Goal: Transaction & Acquisition: Subscribe to service/newsletter

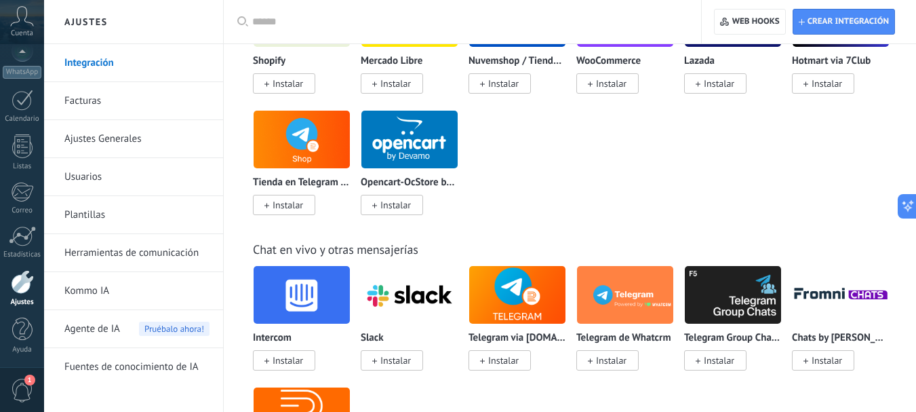
scroll to position [1017, 0]
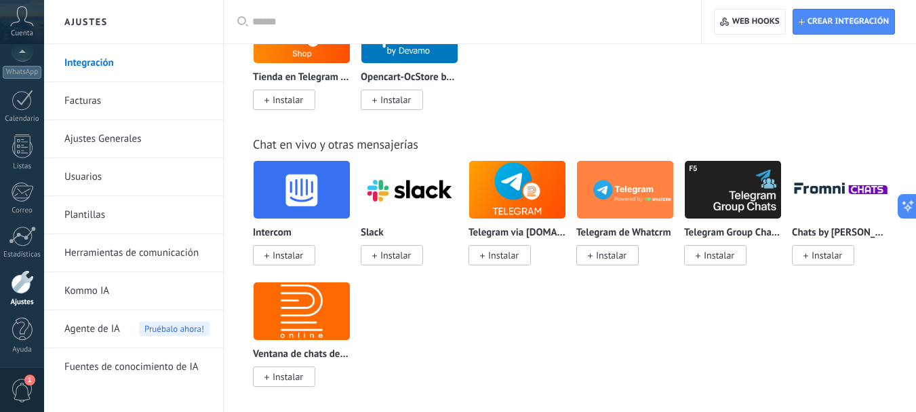
click at [73, 103] on link "Facturas" at bounding box center [136, 101] width 145 height 38
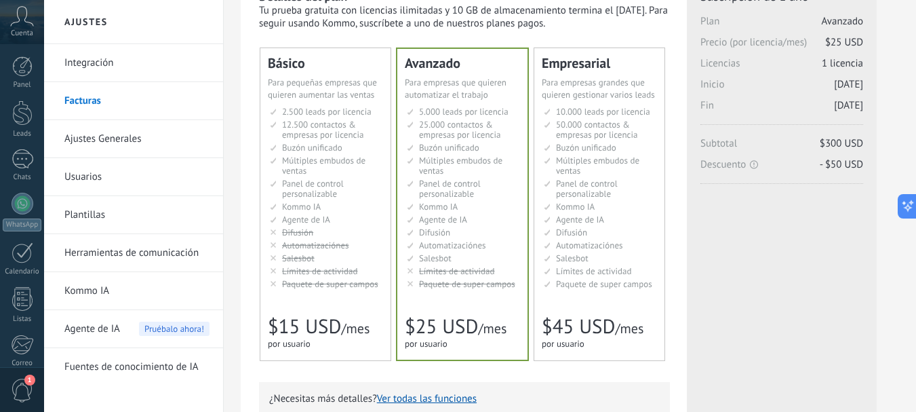
click at [351, 184] on li "Настраиваемый рабочий стол Customizable dashboard Panel de control personalizab…" at bounding box center [326, 188] width 113 height 20
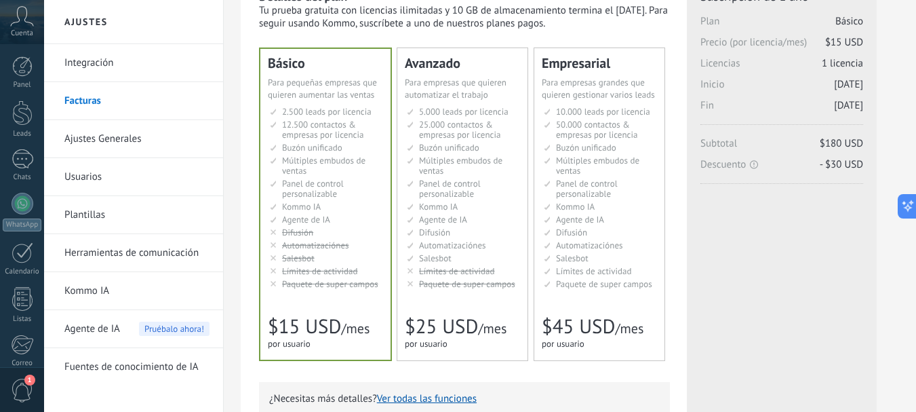
click at [442, 186] on span "Panel de control personalizable" at bounding box center [450, 189] width 62 height 22
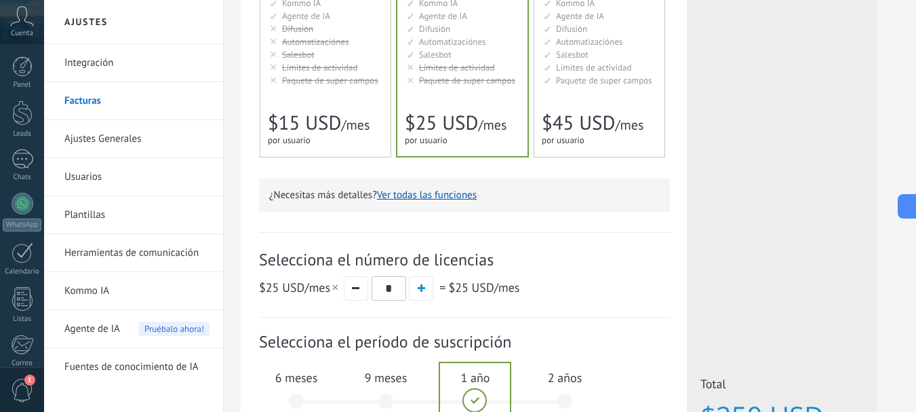
drag, startPoint x: 352, startPoint y: 261, endPoint x: 480, endPoint y: 257, distance: 128.2
click at [496, 261] on span "Selecciona el número de licencias" at bounding box center [464, 259] width 411 height 21
click at [443, 256] on span "Selecciona el número de licencias" at bounding box center [464, 259] width 411 height 21
click at [420, 289] on span "button" at bounding box center [421, 287] width 7 height 7
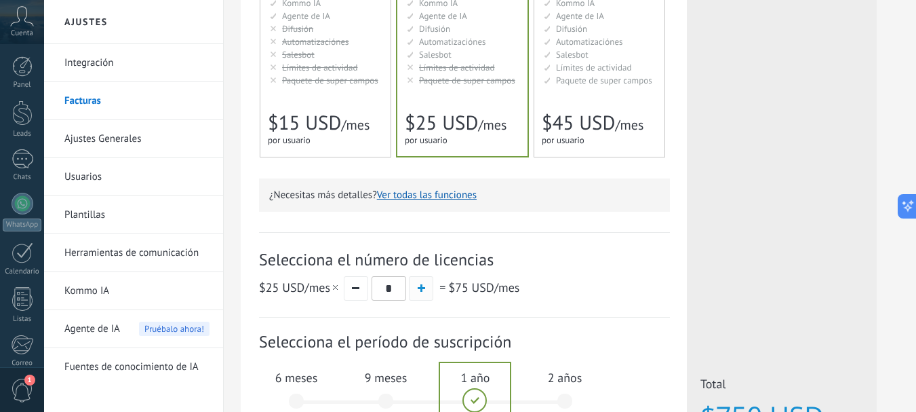
click at [420, 289] on span "button" at bounding box center [421, 287] width 7 height 7
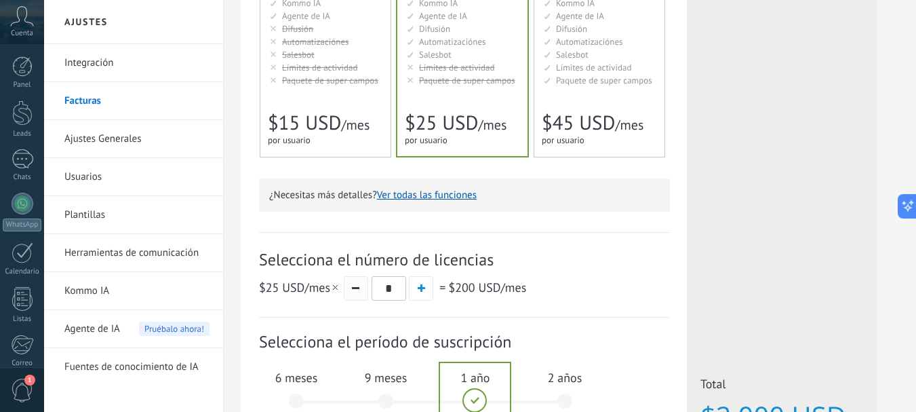
click at [353, 286] on button "button" at bounding box center [356, 288] width 24 height 24
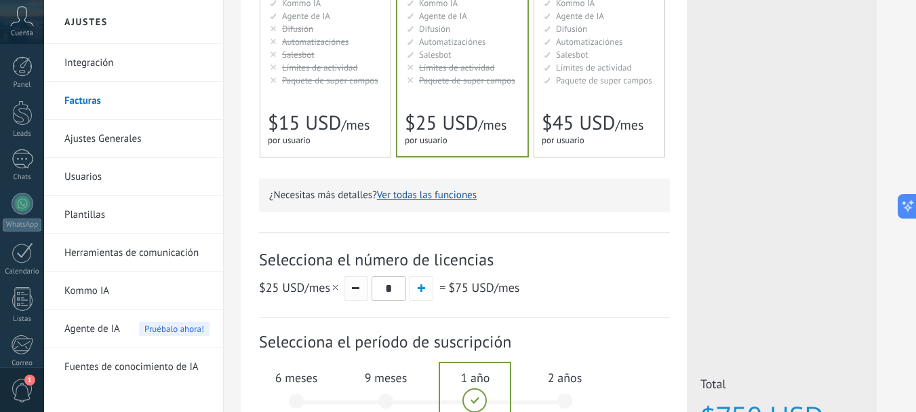
click at [353, 286] on button "button" at bounding box center [356, 288] width 24 height 24
type input "*"
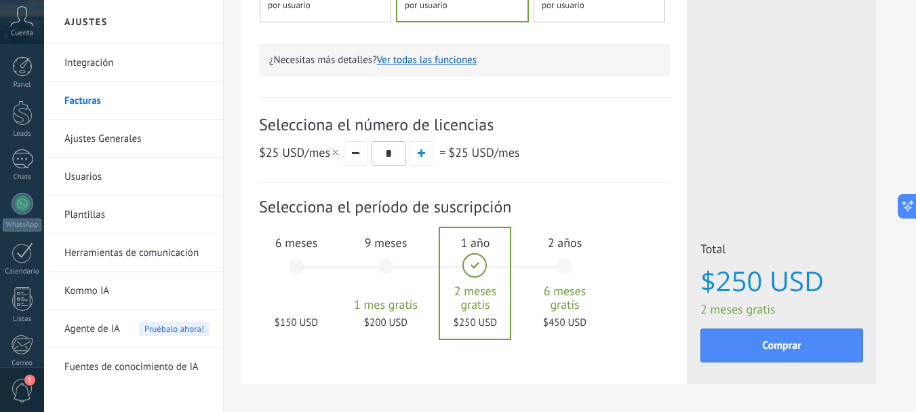
scroll to position [407, 0]
click at [565, 258] on div "2 años 6 meses gratis $450 USD" at bounding box center [564, 272] width 73 height 96
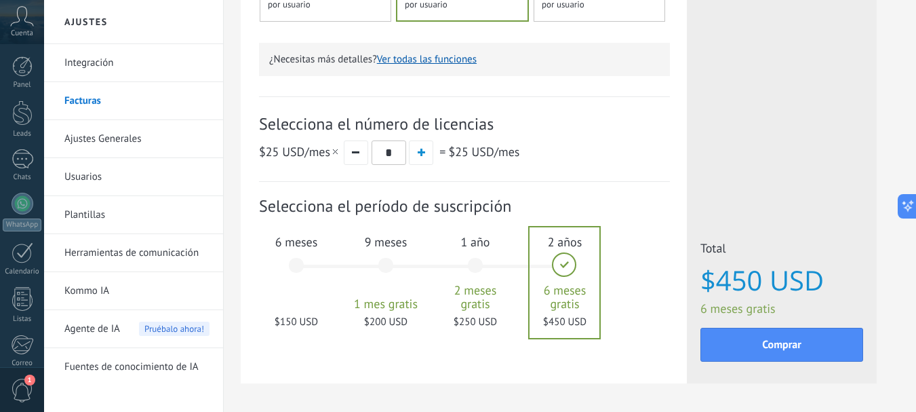
click at [459, 258] on div "1 año 2 meses gratis $250 USD" at bounding box center [475, 272] width 73 height 96
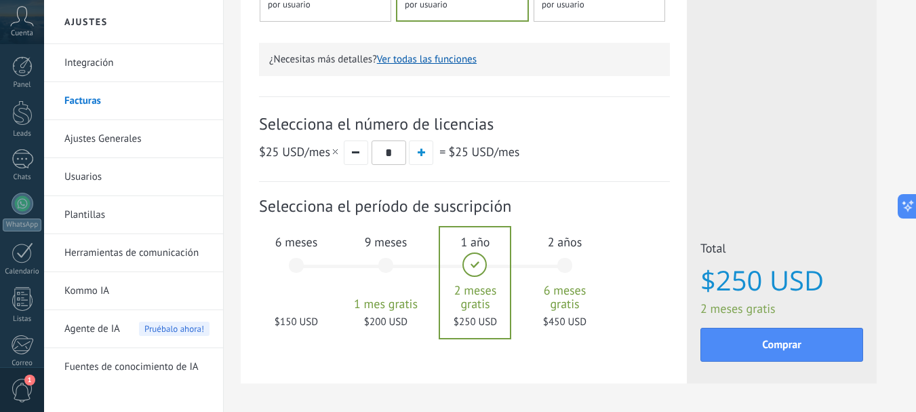
click at [383, 260] on div "9 meses 1 mes gratis $200 USD" at bounding box center [385, 272] width 73 height 96
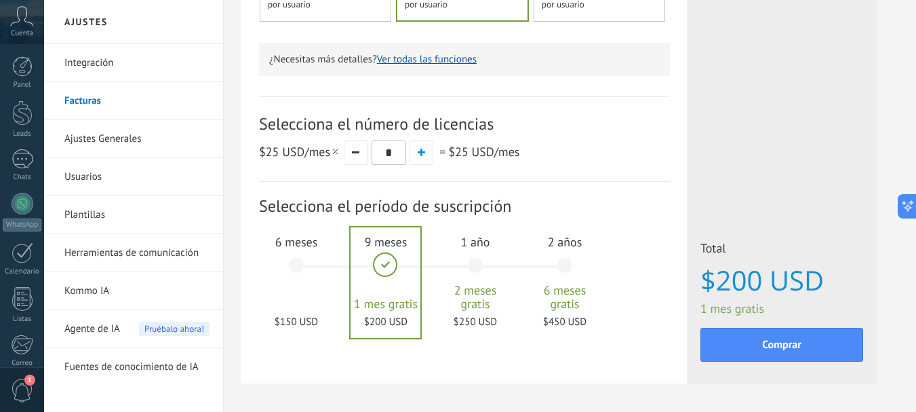
click at [298, 275] on div "6 meses $150 USD" at bounding box center [296, 272] width 73 height 96
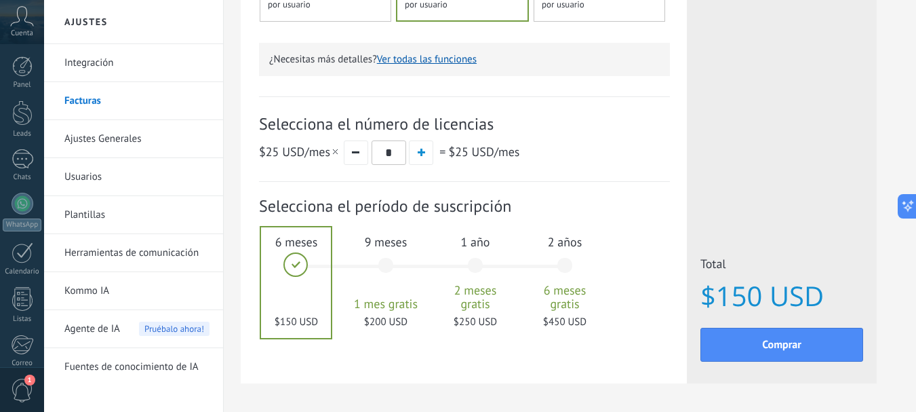
click at [397, 268] on div "9 meses 1 mes gratis $200 USD" at bounding box center [385, 272] width 73 height 96
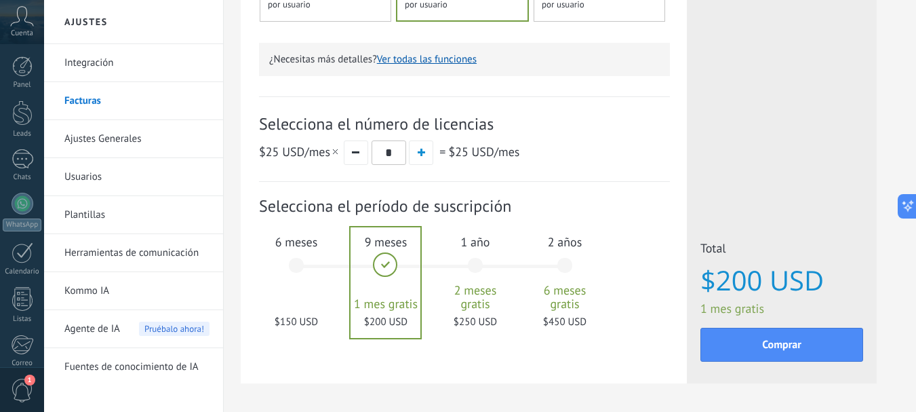
click at [449, 264] on div "1 año 2 meses gratis $250 USD" at bounding box center [475, 272] width 73 height 96
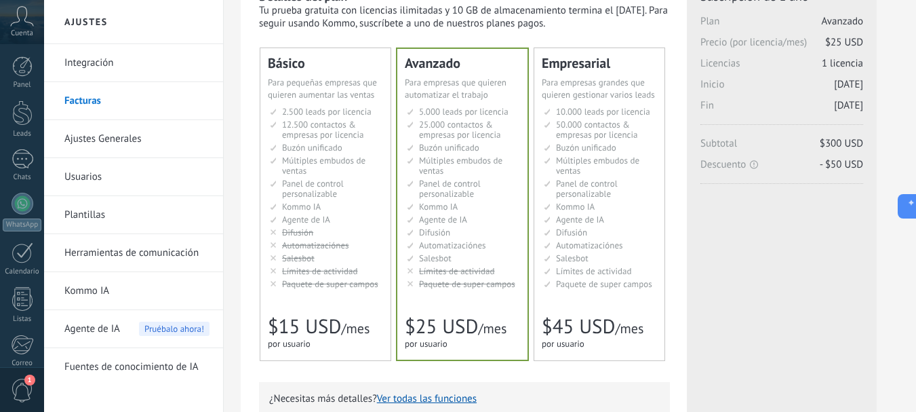
scroll to position [0, 0]
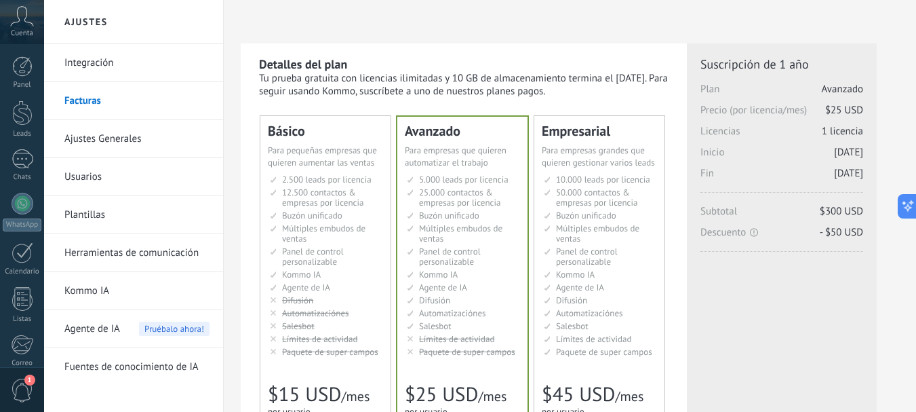
drag, startPoint x: 578, startPoint y: 75, endPoint x: 588, endPoint y: 94, distance: 21.5
click at [588, 94] on div "Tu prueba gratuita con licencias ilimitadas y 10 GB de almacenamiento termina e…" at bounding box center [464, 85] width 411 height 26
click at [586, 83] on div "Tu prueba gratuita con licencias ilimitadas y 10 GB de almacenamiento termina e…" at bounding box center [464, 85] width 411 height 26
drag, startPoint x: 576, startPoint y: 91, endPoint x: 569, endPoint y: 81, distance: 12.6
click at [569, 81] on div "Tu prueba gratuita con licencias ilimitadas y 10 GB de almacenamiento termina e…" at bounding box center [464, 85] width 411 height 26
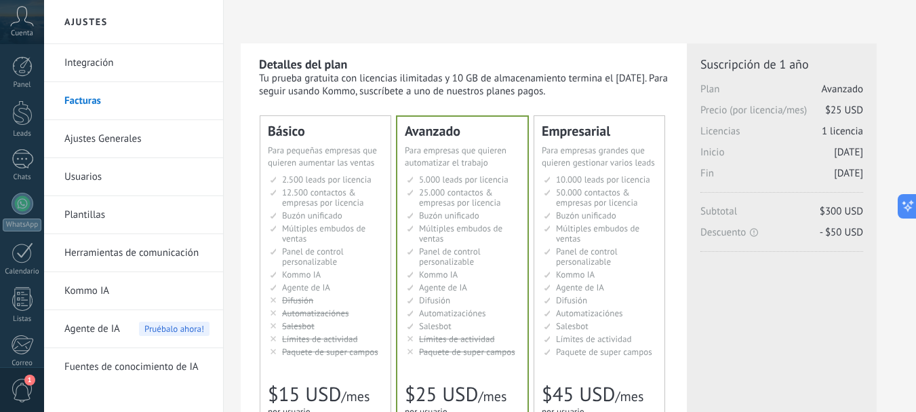
click at [569, 80] on div "Tu prueba gratuita con licencias ilimitadas y 10 GB de almacenamiento termina e…" at bounding box center [464, 85] width 411 height 26
drag, startPoint x: 567, startPoint y: 80, endPoint x: 569, endPoint y: 87, distance: 7.1
click at [569, 87] on div "Tu prueba gratuita con licencias ilimitadas y 10 GB de almacenamiento termina e…" at bounding box center [464, 85] width 411 height 26
click at [257, 75] on div "Detalles del plan Tu prueba gratuita con licencias ilimitadas y 10 GB de almace…" at bounding box center [464, 416] width 446 height 746
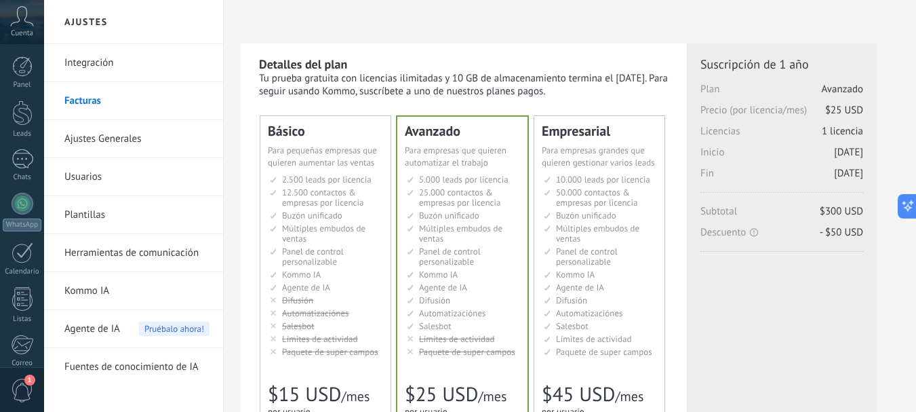
drag, startPoint x: 259, startPoint y: 61, endPoint x: 612, endPoint y: 96, distance: 354.2
click at [612, 96] on div "Detalles del plan Tu prueba gratuita con licencias ilimitadas y 10 GB de almace…" at bounding box center [464, 76] width 411 height 41
click at [608, 92] on div "Tu prueba gratuita con licencias ilimitadas y 10 GB de almacenamiento termina e…" at bounding box center [464, 85] width 411 height 26
